Goal: Task Accomplishment & Management: Complete application form

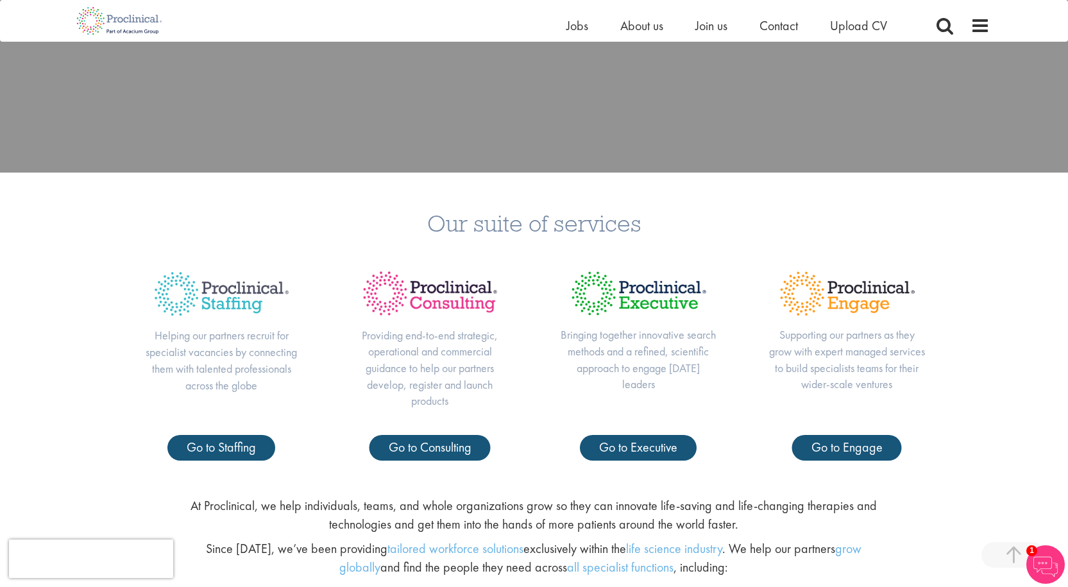
scroll to position [449, 0]
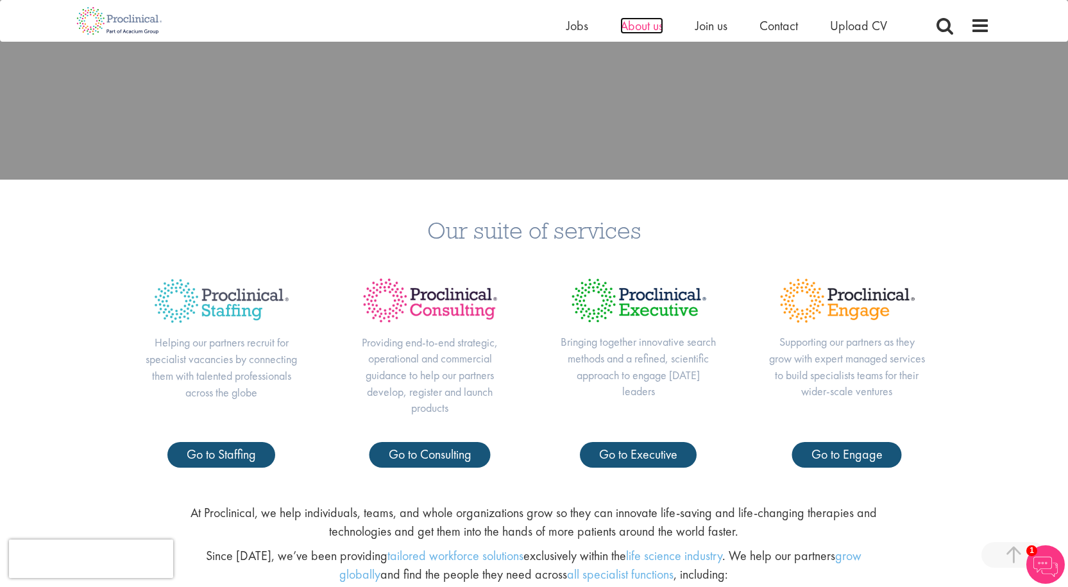
click at [631, 23] on span "About us" at bounding box center [641, 25] width 43 height 17
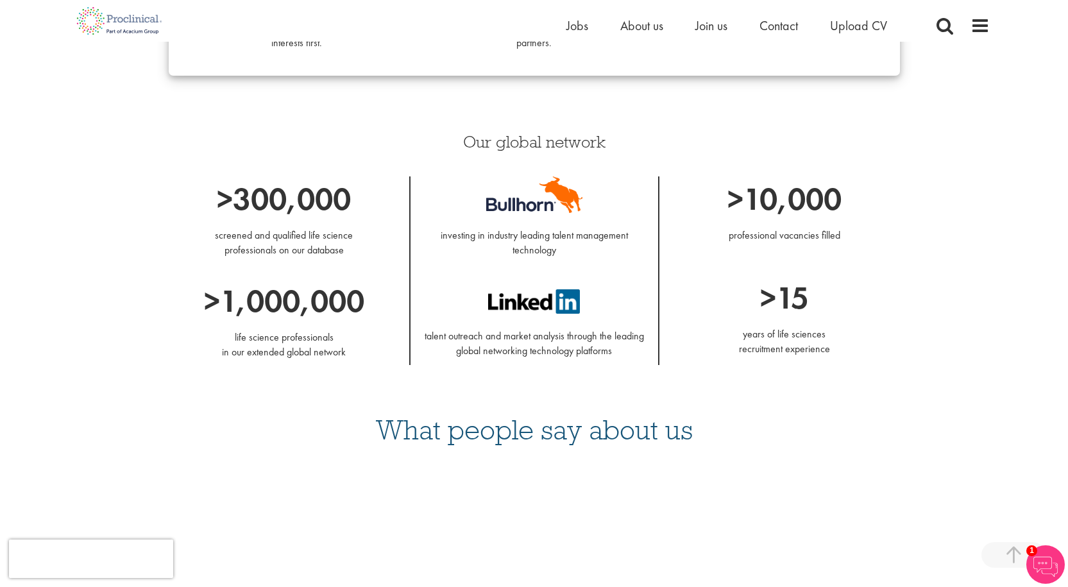
scroll to position [1412, 0]
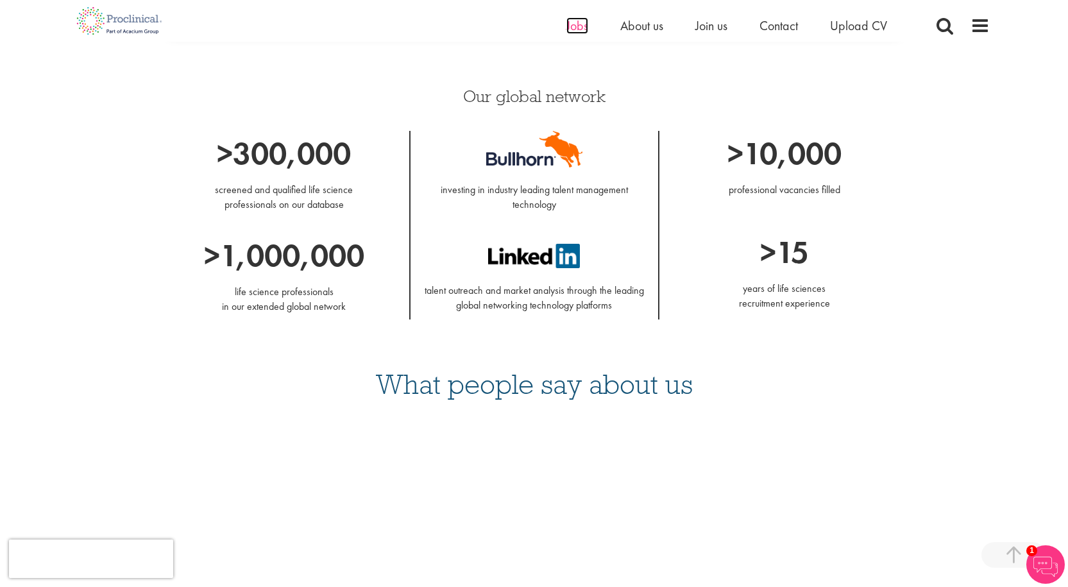
click at [571, 31] on span "Jobs" at bounding box center [578, 25] width 22 height 17
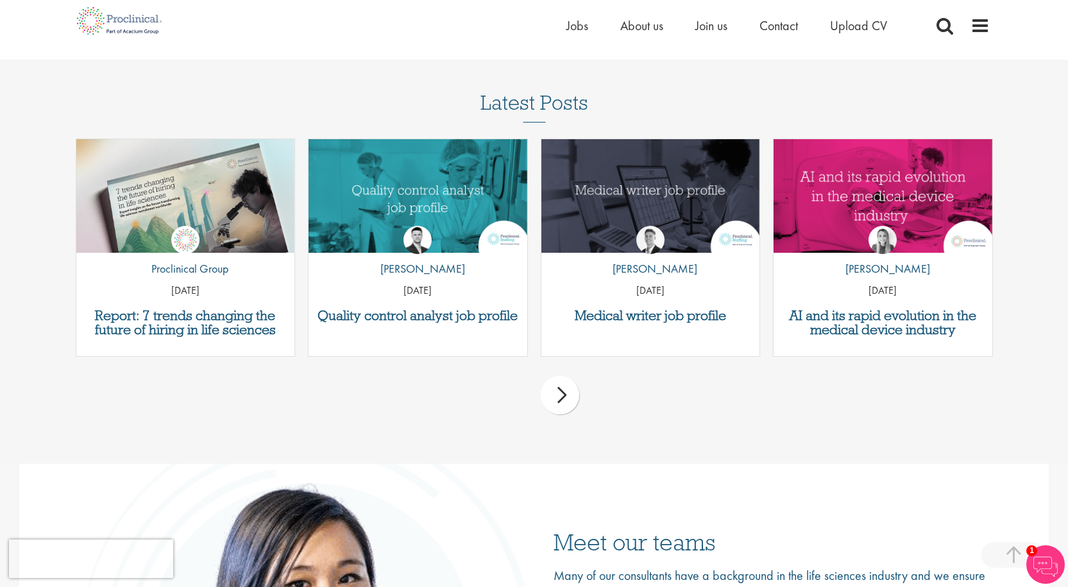
scroll to position [1668, 0]
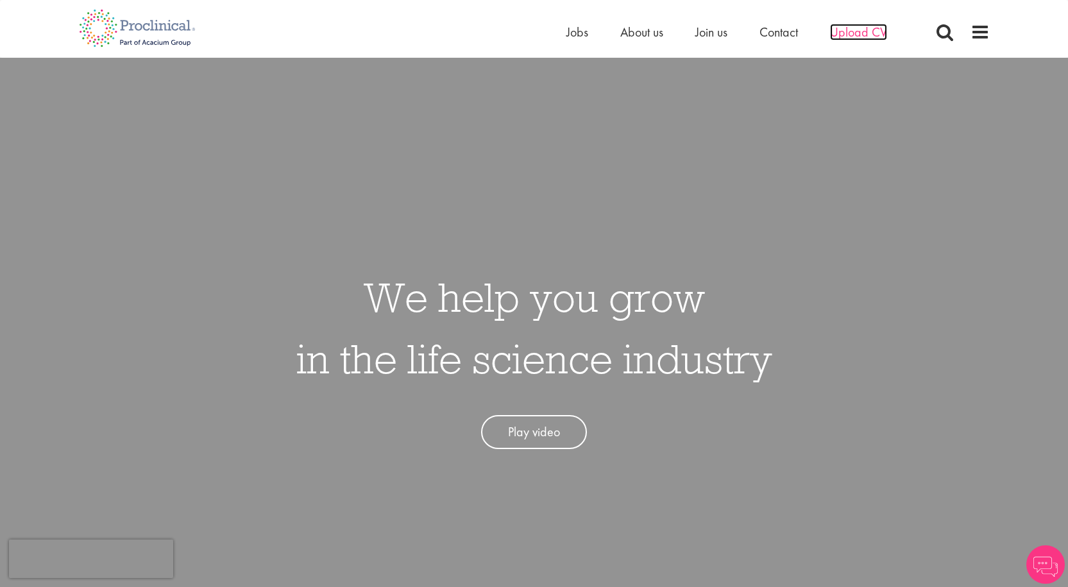
click at [839, 33] on span "Upload CV" at bounding box center [858, 32] width 57 height 17
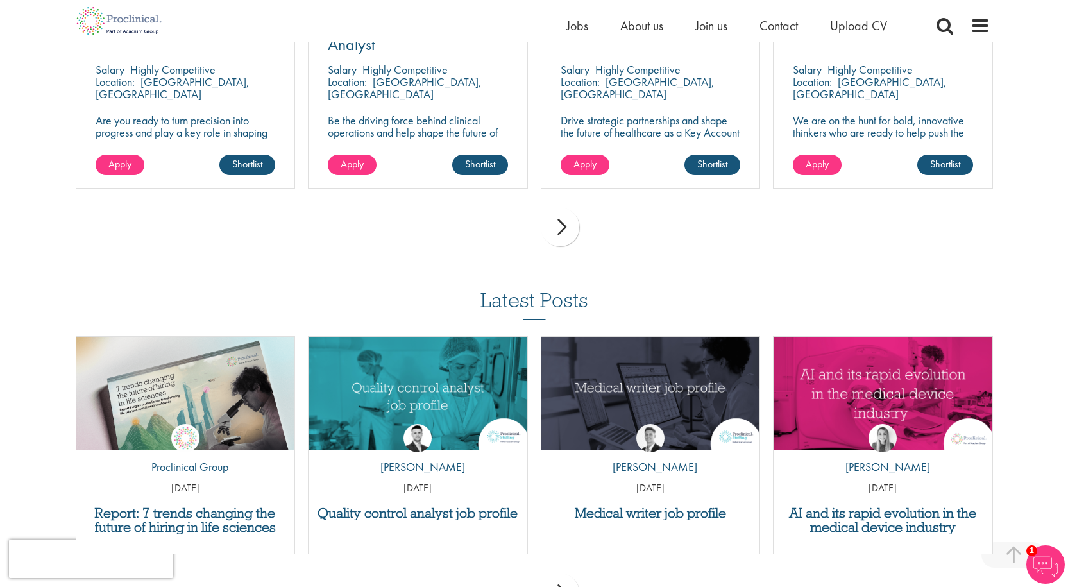
scroll to position [898, 0]
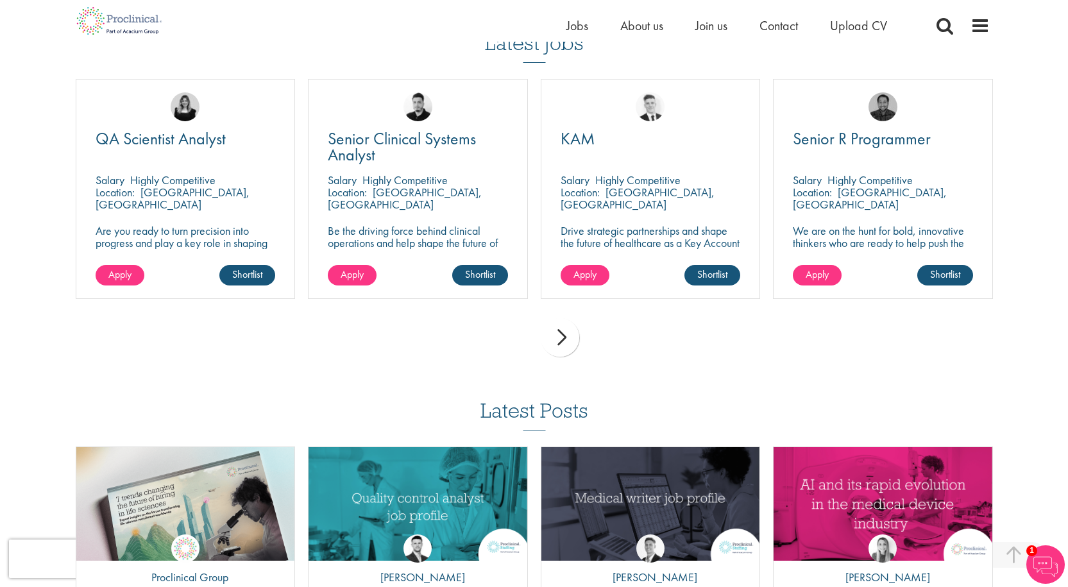
click at [566, 345] on div "next" at bounding box center [560, 337] width 38 height 38
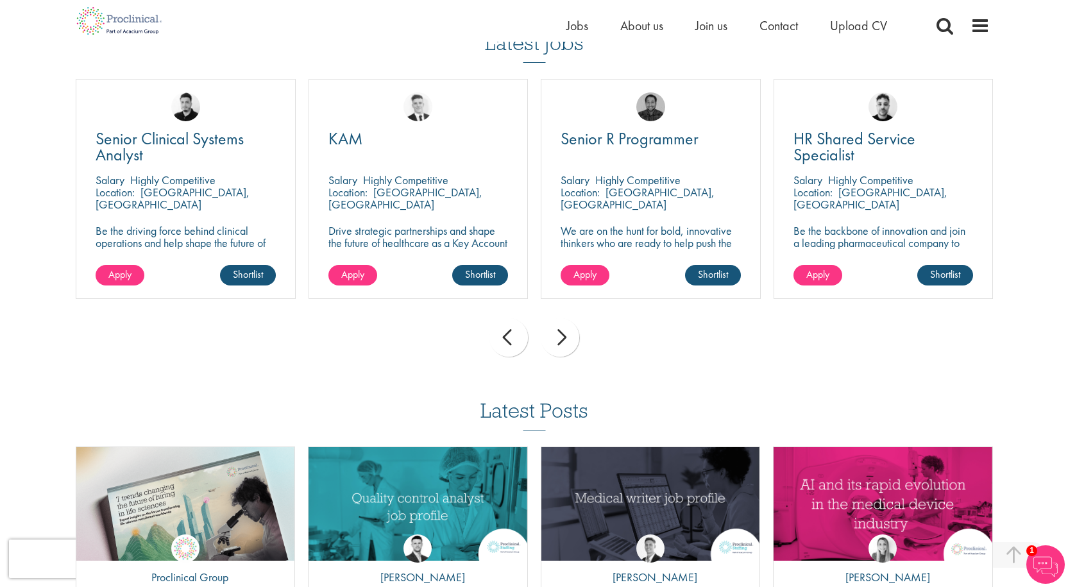
click at [567, 342] on div "next" at bounding box center [560, 337] width 38 height 38
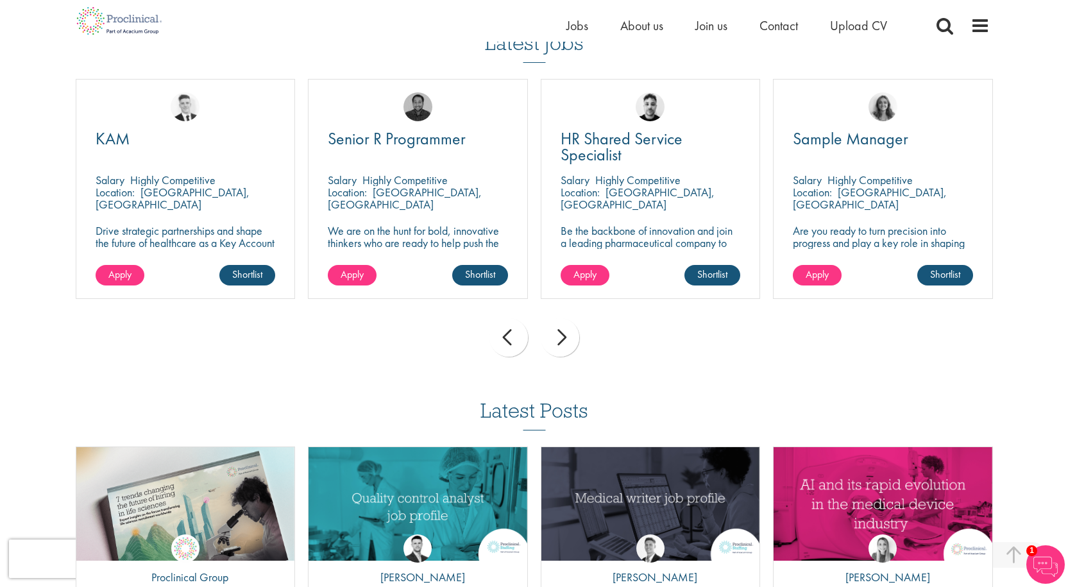
click at [567, 342] on div "next" at bounding box center [560, 337] width 38 height 38
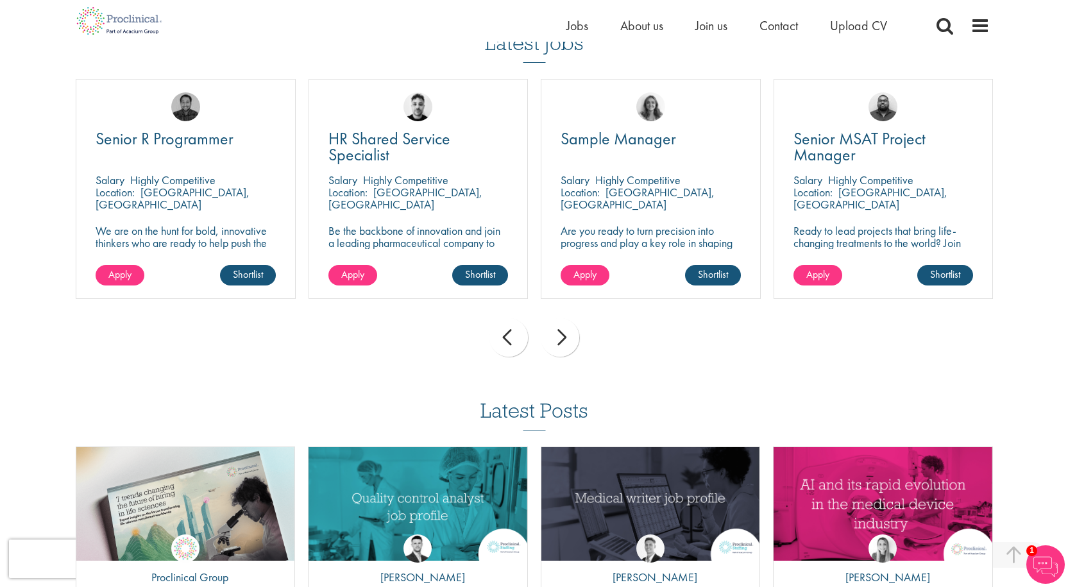
click at [567, 342] on div "next" at bounding box center [560, 337] width 38 height 38
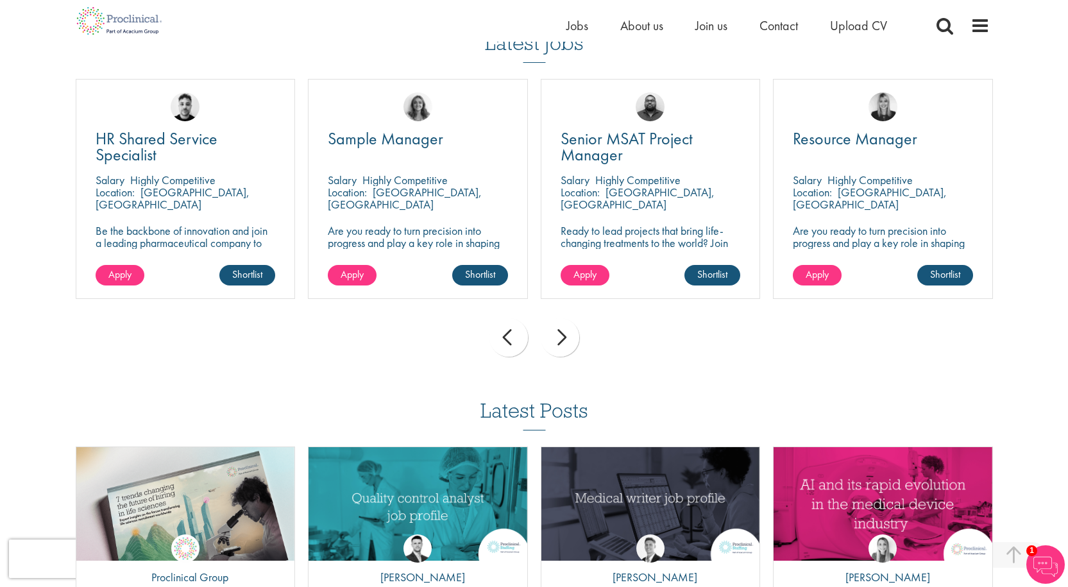
click at [567, 342] on div "next" at bounding box center [560, 337] width 38 height 38
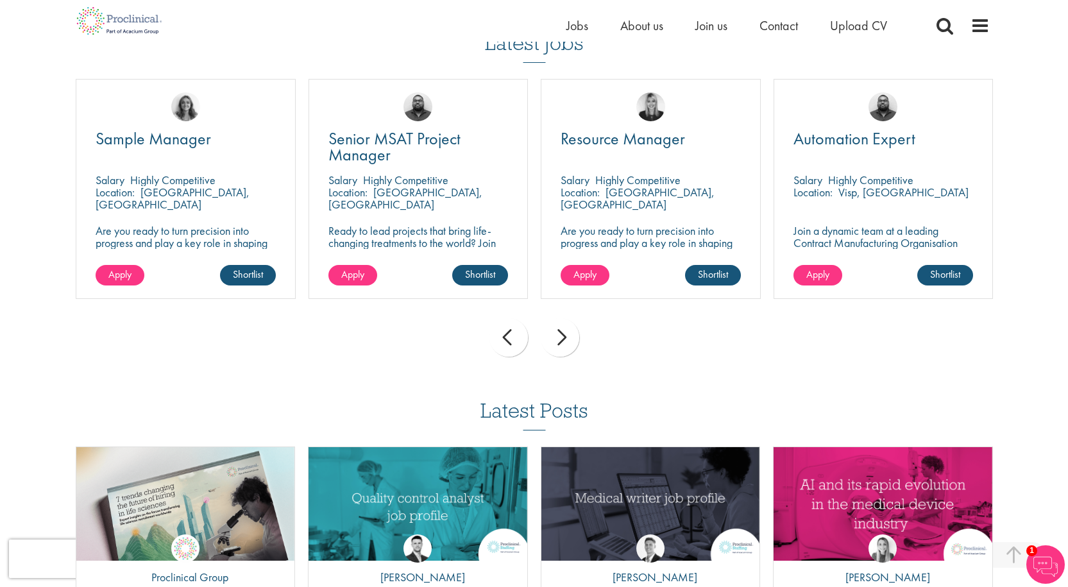
click at [567, 342] on div "next" at bounding box center [560, 337] width 38 height 38
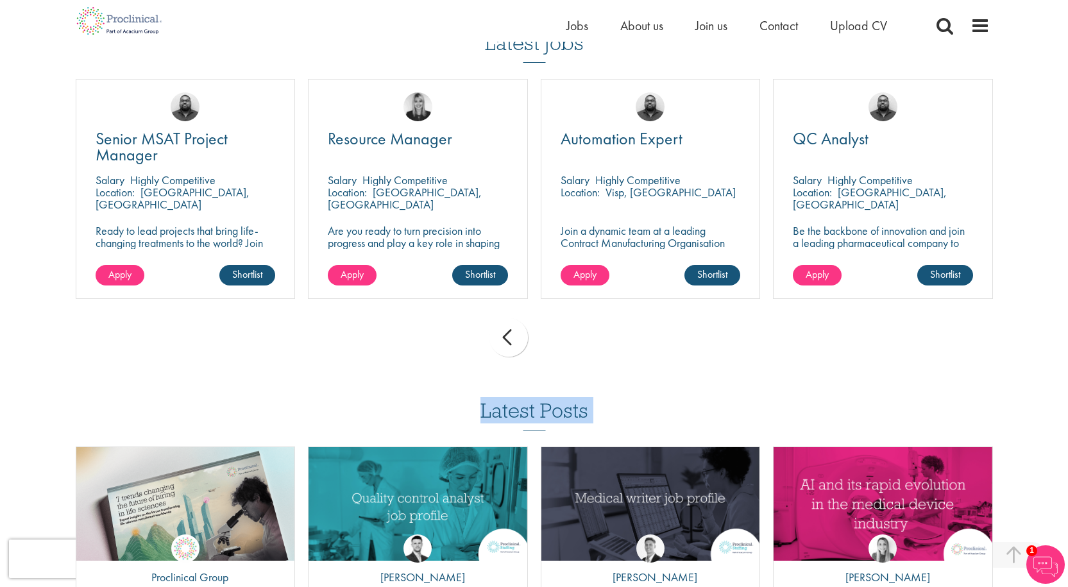
click at [567, 342] on div "prev next" at bounding box center [534, 340] width 930 height 56
